Goal: Task Accomplishment & Management: Complete application form

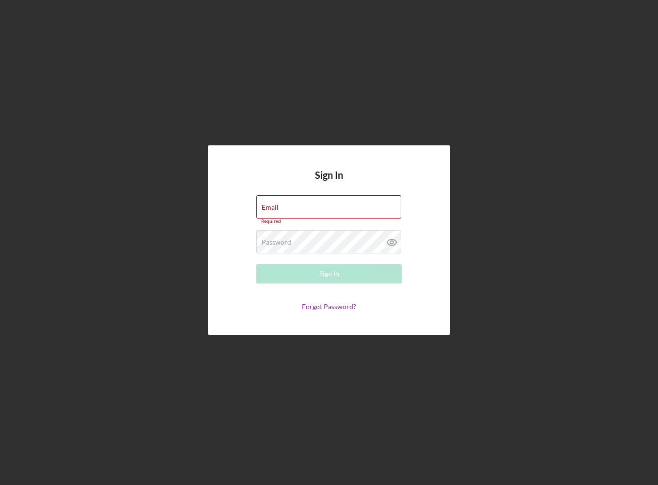
type input "[PERSON_NAME][EMAIL_ADDRESS][DOMAIN_NAME]"
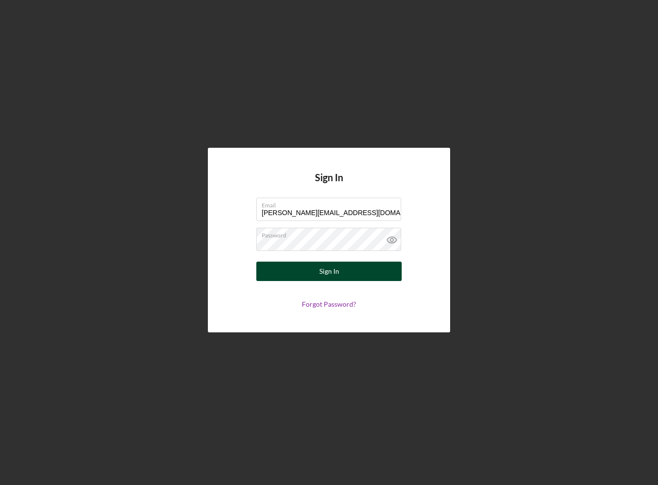
click at [313, 277] on button "Sign In" at bounding box center [328, 271] width 145 height 19
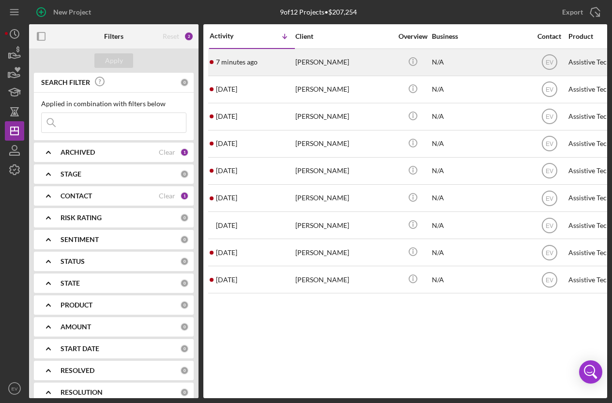
click at [224, 68] on div "7 minutes ago [PERSON_NAME]" at bounding box center [252, 62] width 85 height 26
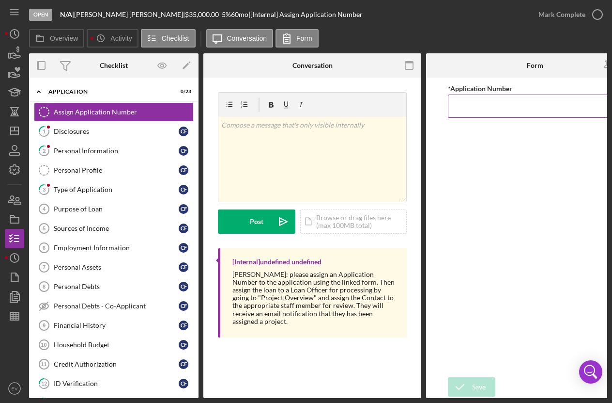
click at [482, 109] on input "*Application Number" at bounding box center [535, 105] width 174 height 23
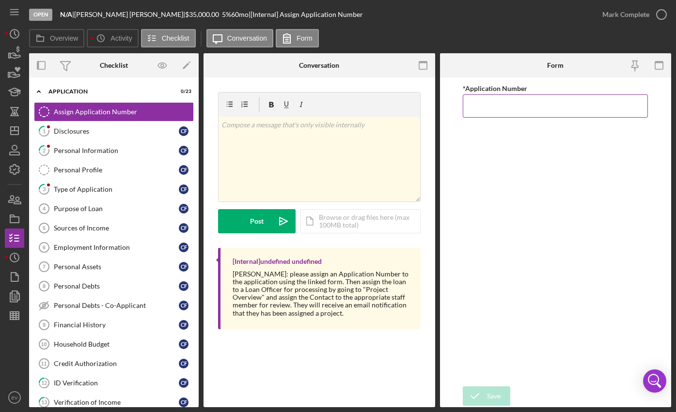
click at [529, 106] on input "*Application Number" at bounding box center [555, 105] width 185 height 23
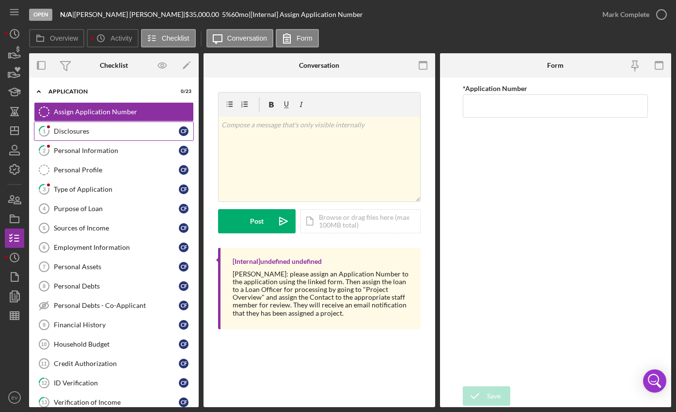
click at [60, 133] on div "Disclosures" at bounding box center [116, 131] width 125 height 8
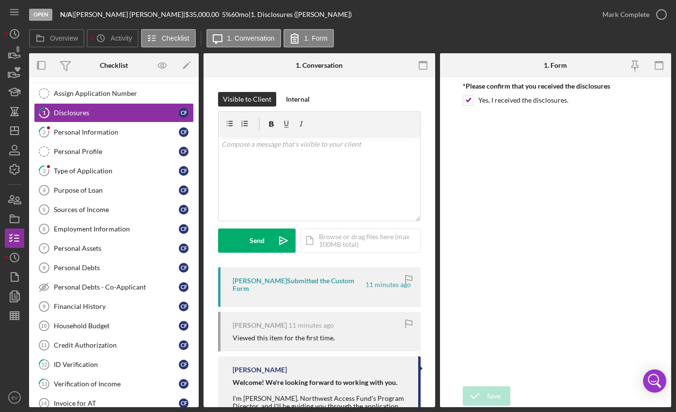
scroll to position [76, 0]
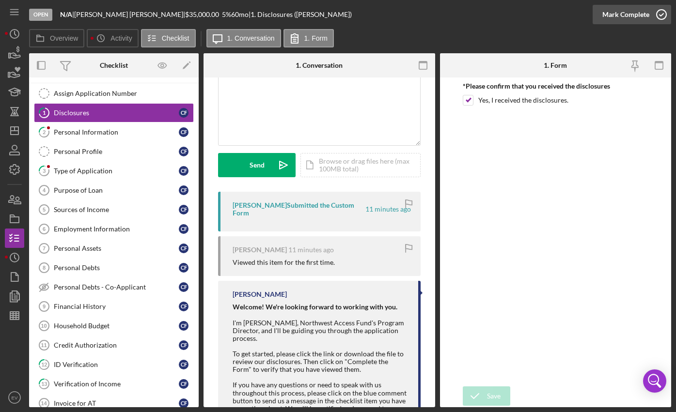
click at [638, 13] on div "Mark Complete" at bounding box center [625, 14] width 47 height 19
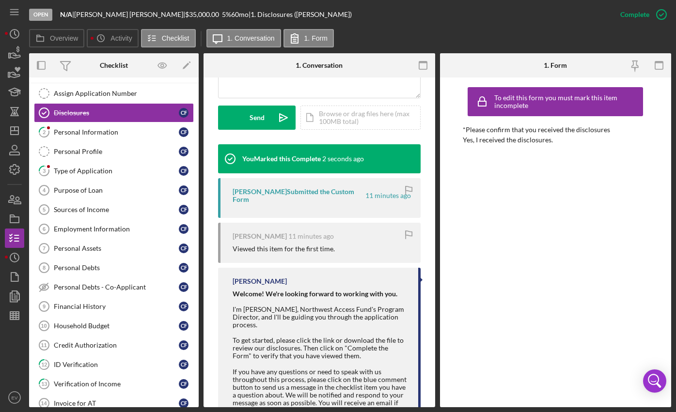
scroll to position [390, 0]
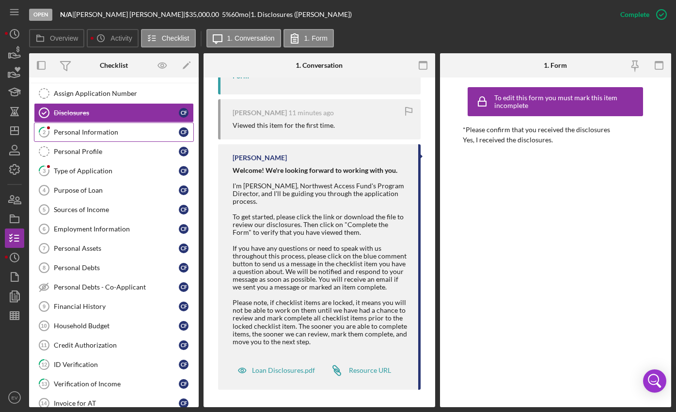
click at [104, 132] on div "Personal Information" at bounding box center [116, 132] width 125 height 8
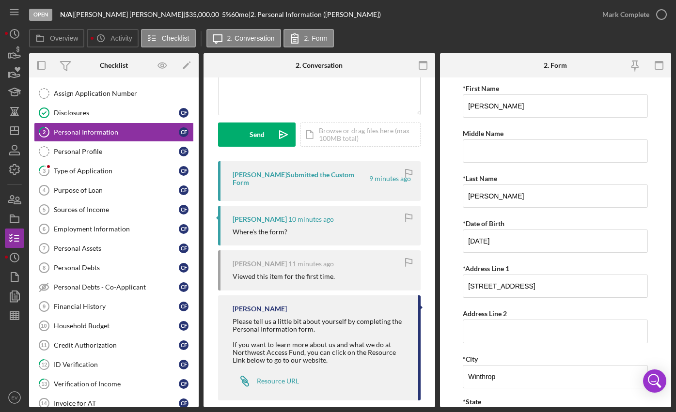
scroll to position [30, 0]
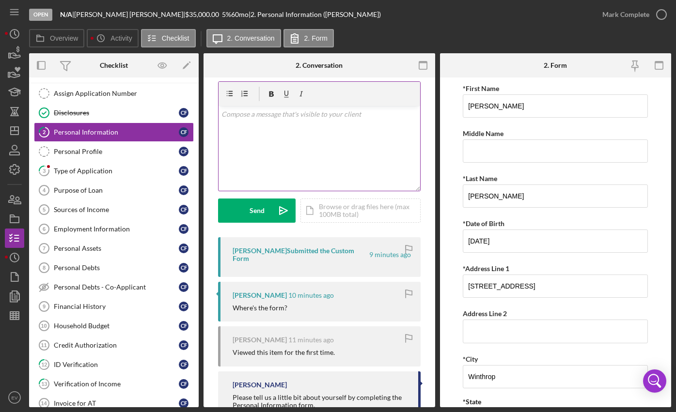
click at [314, 166] on div "v Color teal Color pink Remove color Add row above Add row below Add column bef…" at bounding box center [319, 148] width 202 height 85
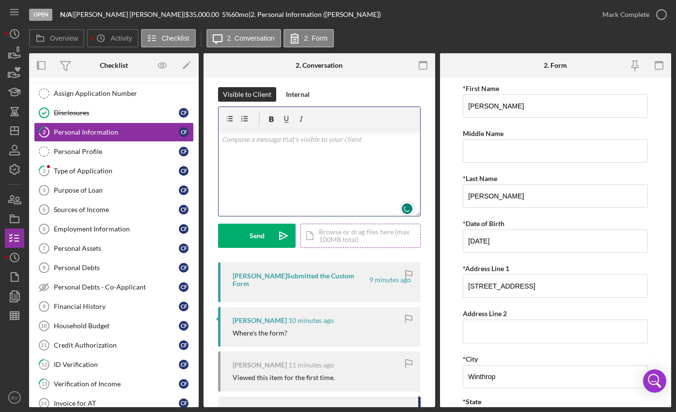
scroll to position [0, 0]
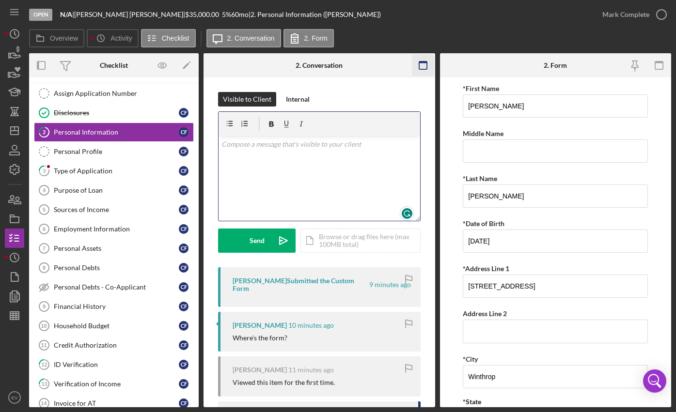
click at [427, 62] on icon "button" at bounding box center [423, 66] width 22 height 22
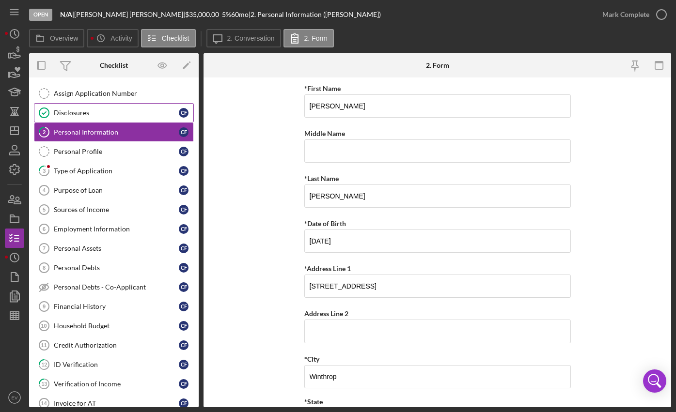
click at [71, 111] on div "Disclosures" at bounding box center [116, 113] width 125 height 8
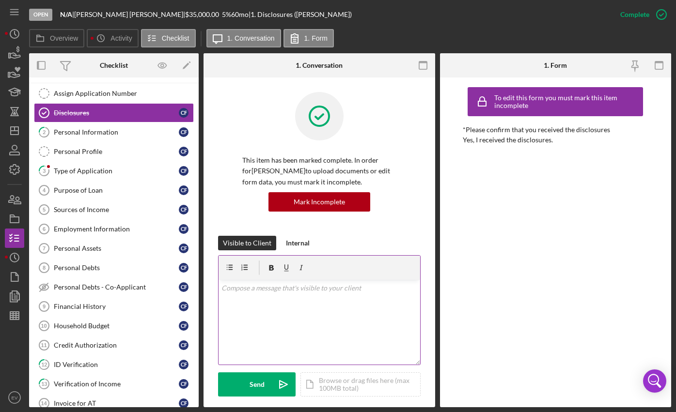
click at [279, 316] on div "v Color teal Color pink Remove color Add row above Add row below Add column bef…" at bounding box center [319, 322] width 202 height 85
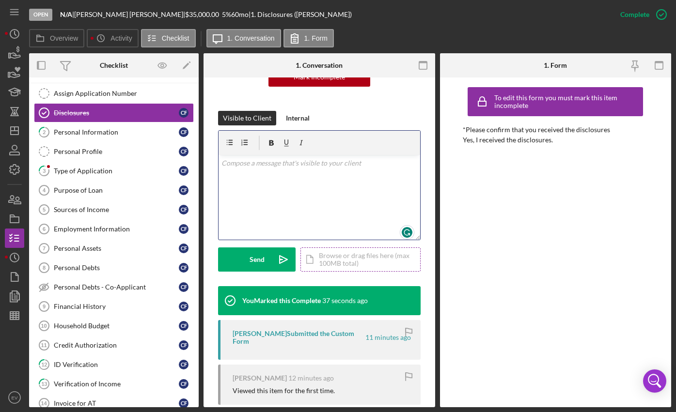
scroll to position [119, 0]
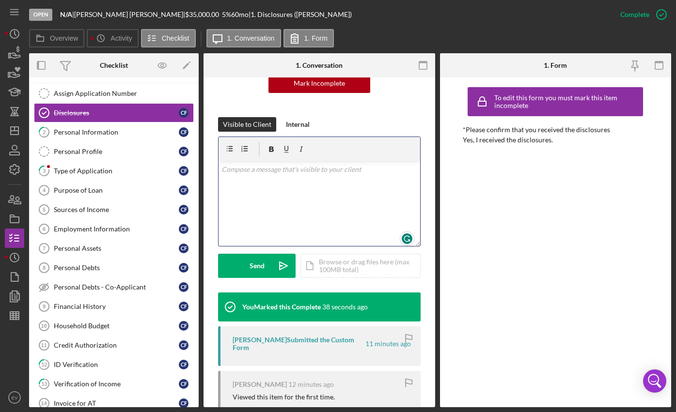
click at [304, 204] on div "v Color teal Color pink Remove color Add row above Add row below Add column bef…" at bounding box center [319, 203] width 202 height 85
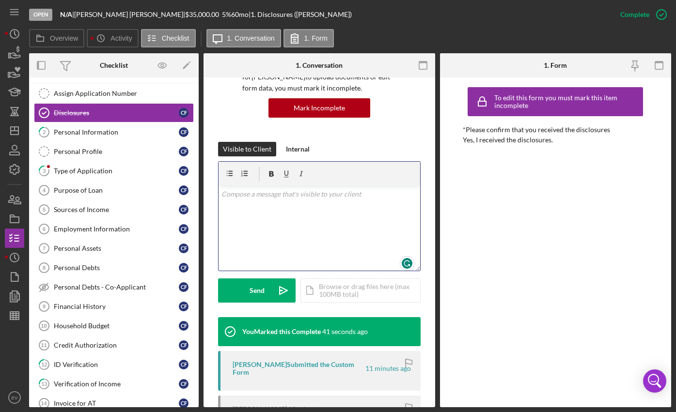
scroll to position [0, 0]
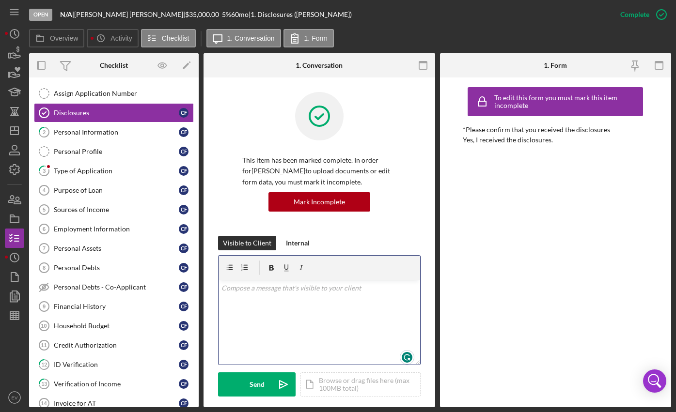
click at [296, 307] on div "v Color teal Color pink Remove color Add row above Add row below Add column bef…" at bounding box center [319, 322] width 202 height 85
click at [307, 295] on div "v Color teal Color pink Remove color Add row above Add row below Add column bef…" at bounding box center [319, 322] width 202 height 85
click at [15, 16] on icon "Icon/Menu" at bounding box center [15, 12] width 22 height 22
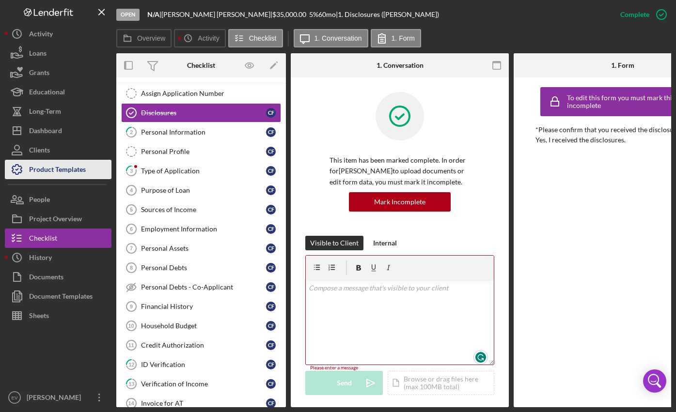
click at [63, 169] on div "Product Templates" at bounding box center [57, 171] width 57 height 22
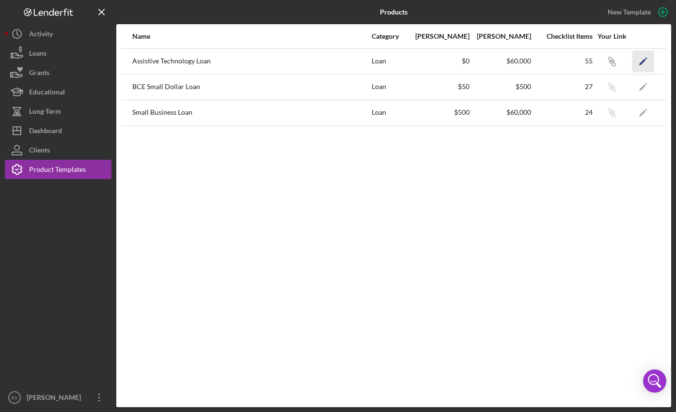
click at [651, 57] on icon "Icon/Edit" at bounding box center [643, 61] width 22 height 22
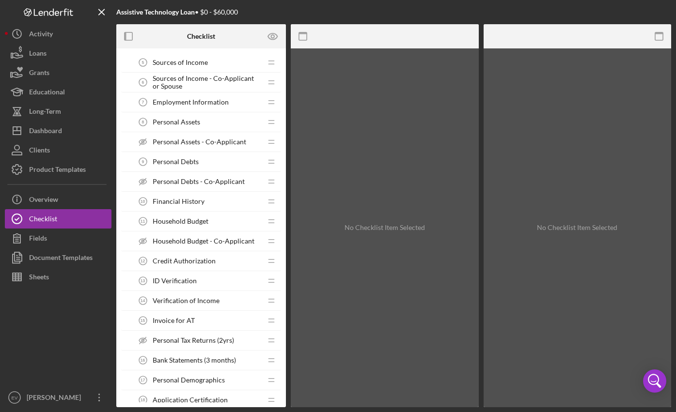
scroll to position [115, 0]
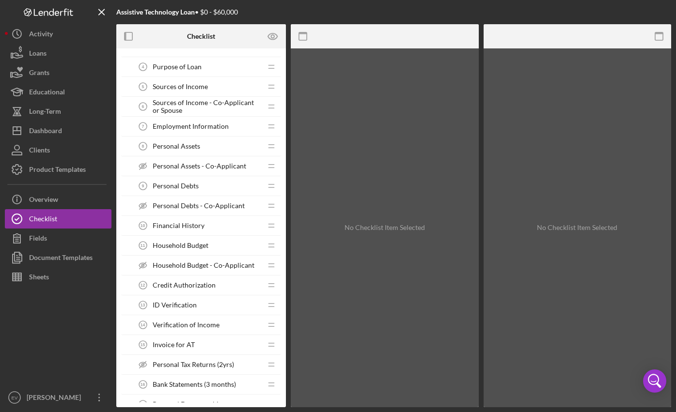
click at [179, 108] on span "Sources of Income - Co-Applicant or Spouse" at bounding box center [207, 107] width 109 height 16
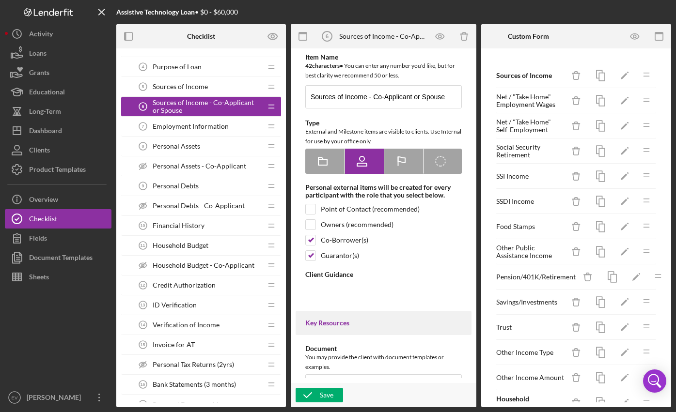
type textarea "<div>Please fill out this form that details your monthly income.&nbsp;</div> <d…"
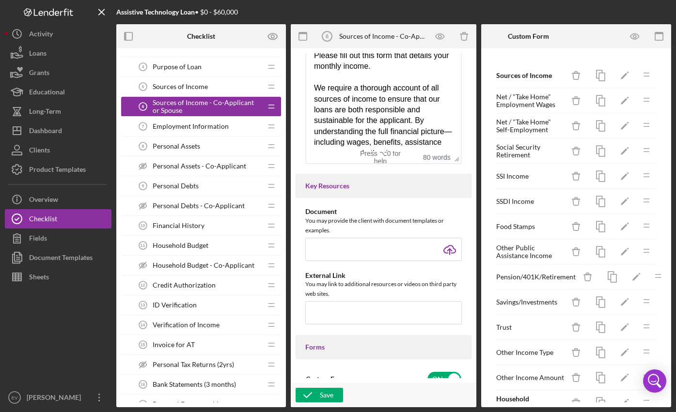
scroll to position [168, 0]
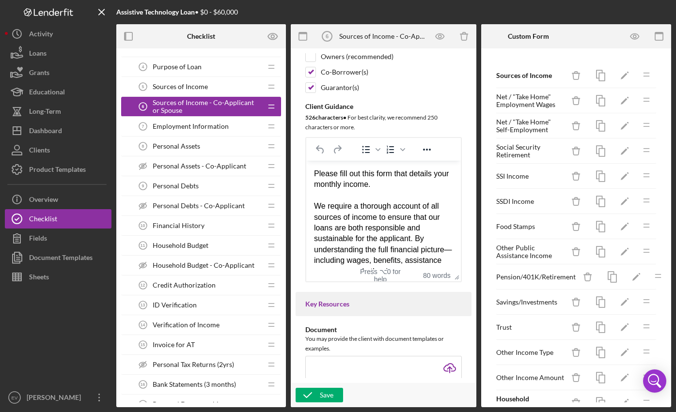
click at [187, 186] on span "Personal Debts" at bounding box center [176, 186] width 46 height 8
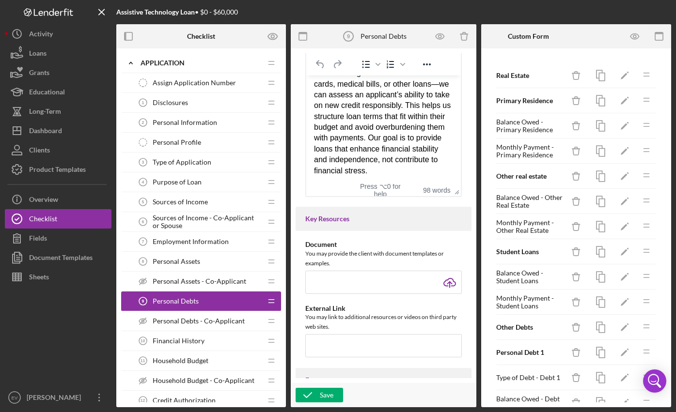
click at [199, 109] on div "Disclosures 1 Disclosures" at bounding box center [197, 102] width 128 height 19
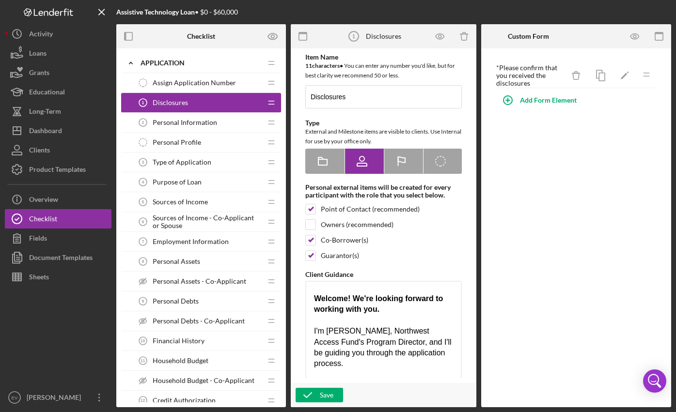
click at [195, 121] on span "Personal Information" at bounding box center [185, 123] width 64 height 8
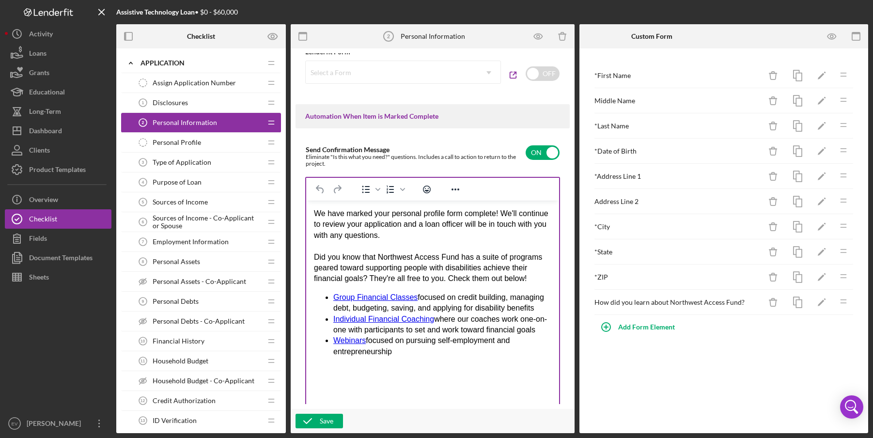
drag, startPoint x: 554, startPoint y: 248, endPoint x: 569, endPoint y: 426, distance: 178.9
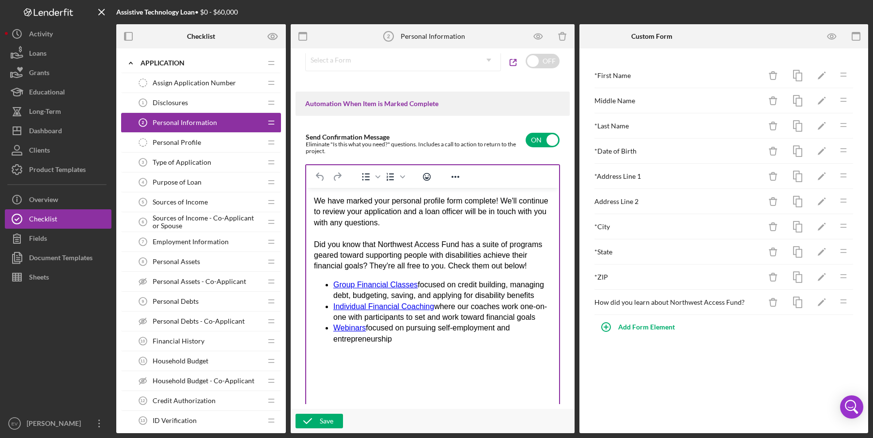
click at [358, 255] on div "Did you know that Northwest Access Fund has a suite of programs geared toward s…" at bounding box center [432, 255] width 237 height 32
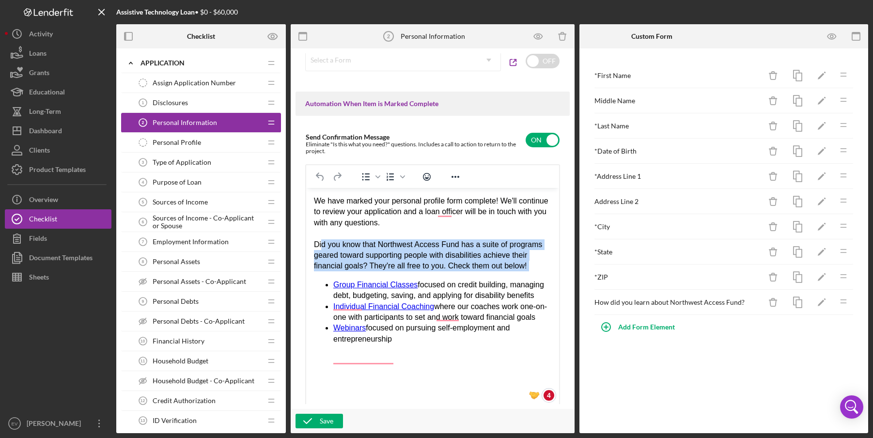
drag, startPoint x: 321, startPoint y: 243, endPoint x: 550, endPoint y: 273, distance: 230.6
click at [550, 274] on html "We have marked your personal profile form complete! We'll continue to review yo…" at bounding box center [432, 270] width 253 height 164
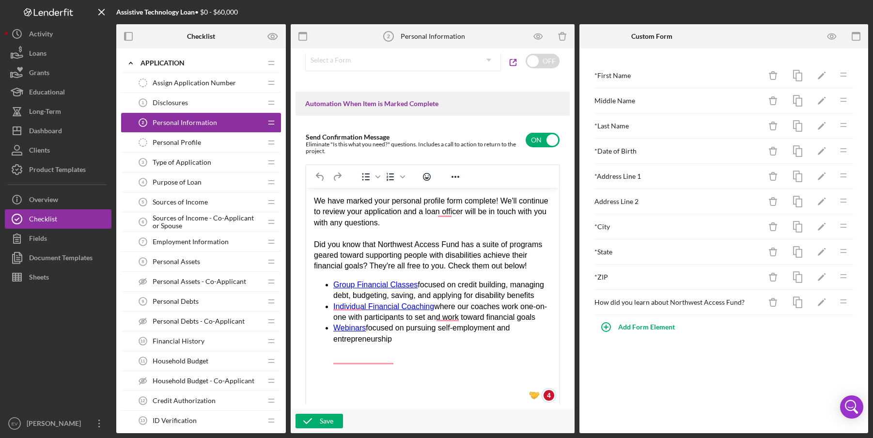
click at [550, 273] on html "We have marked your personal profile form complete! We'll continue to review yo…" at bounding box center [432, 270] width 253 height 164
click at [540, 265] on div "Did you know that Northwest Access Fund has a suite of programs geared toward s…" at bounding box center [432, 255] width 237 height 32
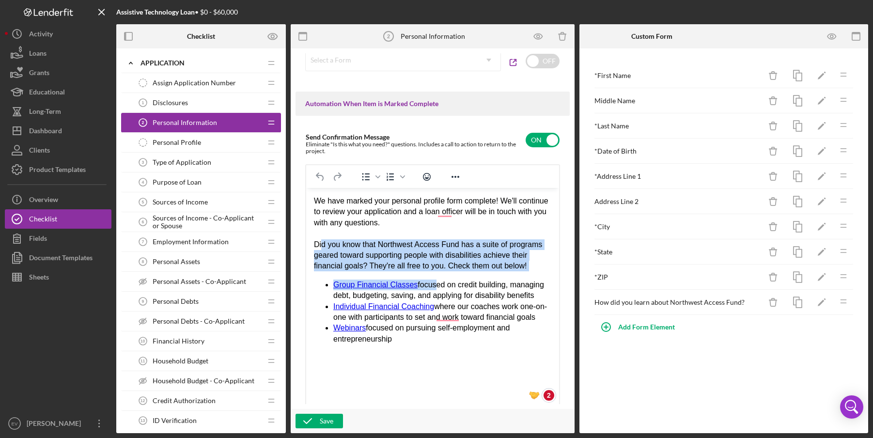
drag, startPoint x: 321, startPoint y: 245, endPoint x: 441, endPoint y: 280, distance: 124.9
click at [441, 280] on div "We have marked your personal profile form complete! We'll continue to review yo…" at bounding box center [432, 270] width 237 height 149
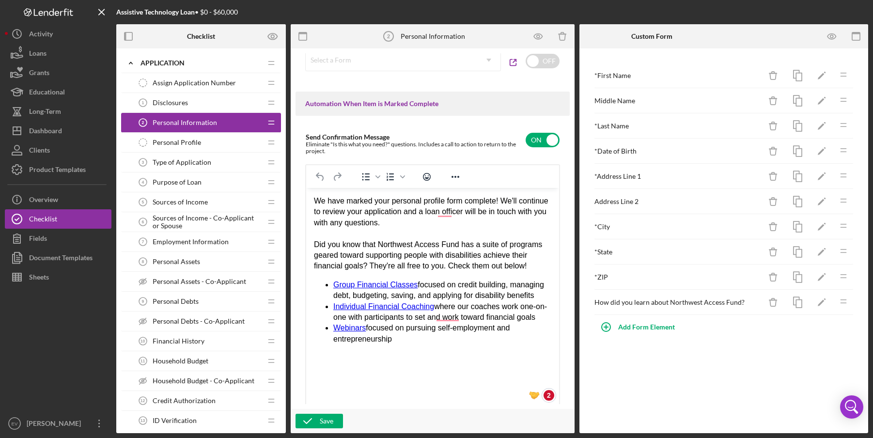
click at [468, 288] on li "Group Financial Classes focused on credit building, managing debt, budgeting, s…" at bounding box center [442, 291] width 218 height 22
drag, startPoint x: 458, startPoint y: 300, endPoint x: 447, endPoint y: 286, distance: 17.6
click at [447, 286] on li "Group Financial Classes focused on credit building, managing debt, budgeting, s…" at bounding box center [442, 291] width 218 height 22
click at [384, 281] on link "Group Financial Classes" at bounding box center [375, 284] width 84 height 8
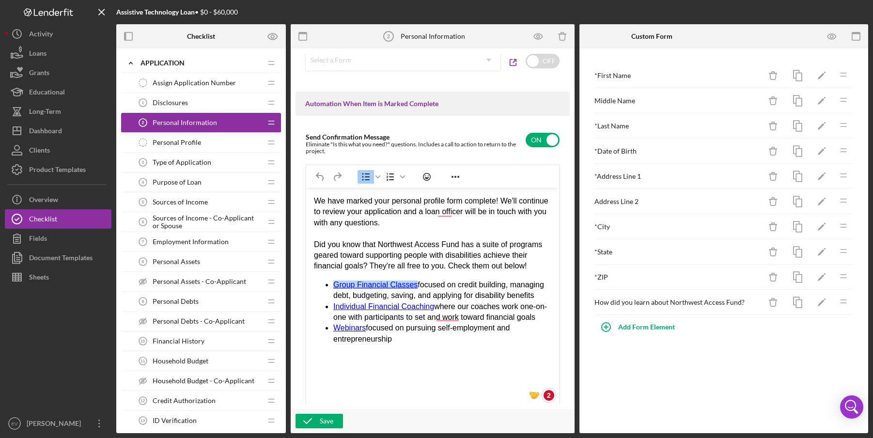
click at [385, 285] on link "Group Financial Classes" at bounding box center [375, 284] width 84 height 8
click at [444, 344] on li "Webinars focused on pursuing self-employment and entrepreneurship" at bounding box center [442, 334] width 218 height 22
click at [416, 228] on div "Rich Text Area. Press ALT-0 for help." at bounding box center [432, 233] width 237 height 11
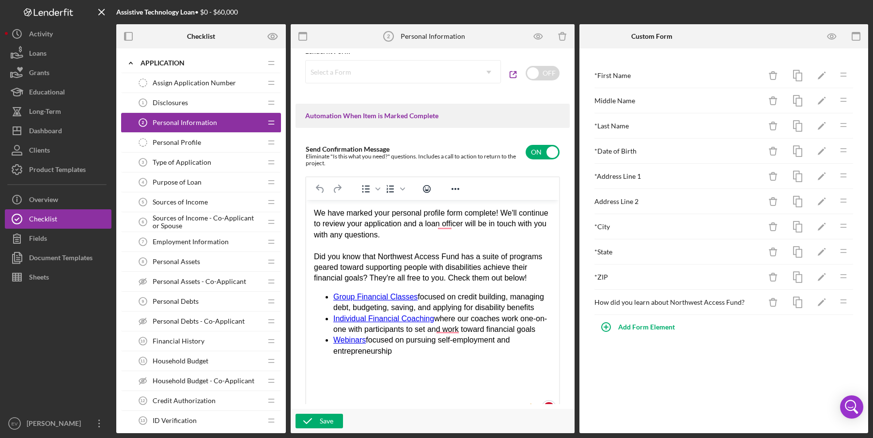
click at [190, 158] on span "Type of Application" at bounding box center [182, 162] width 59 height 8
